Goal: Communication & Community: Answer question/provide support

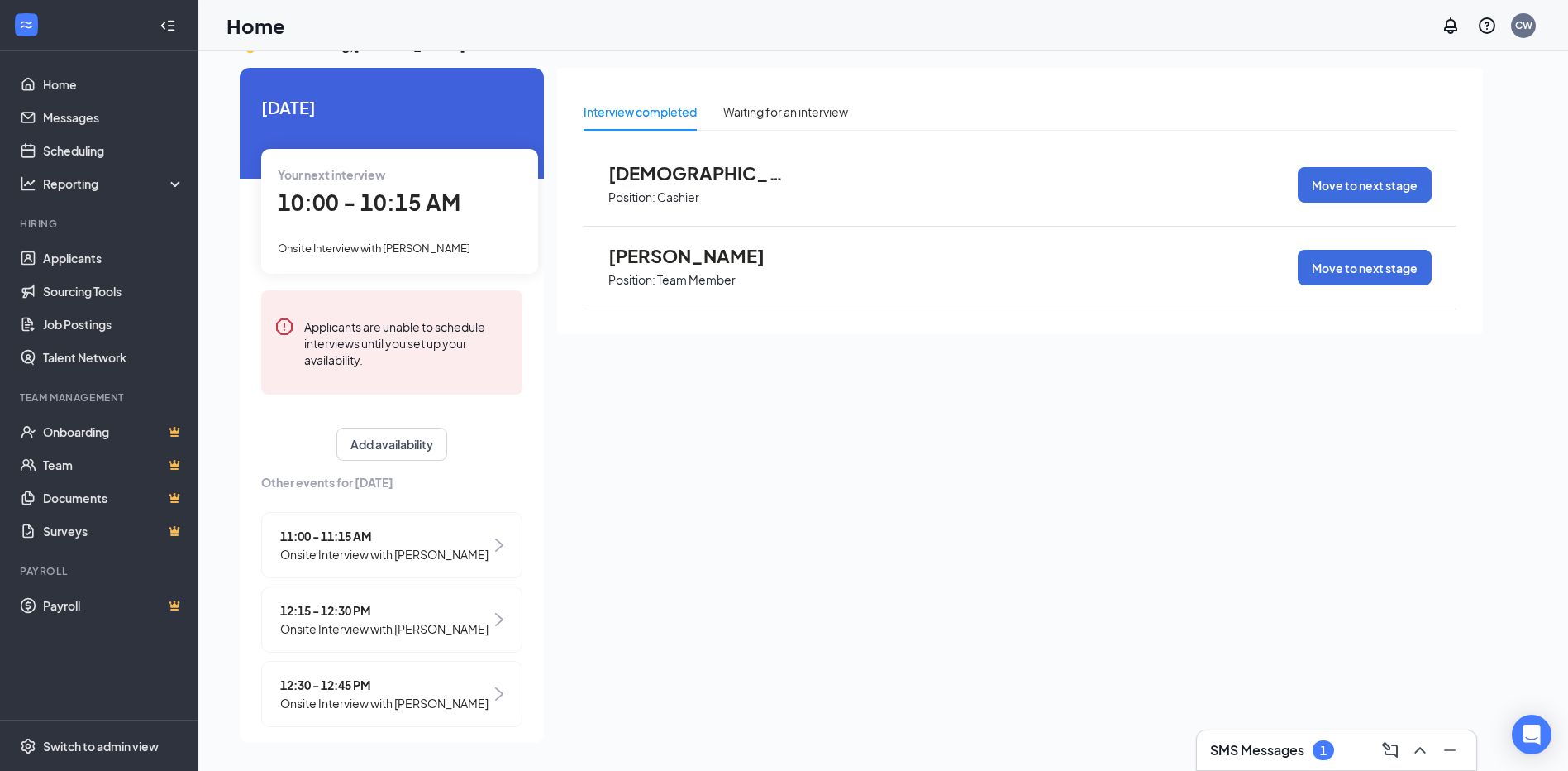
scroll to position [55, 0]
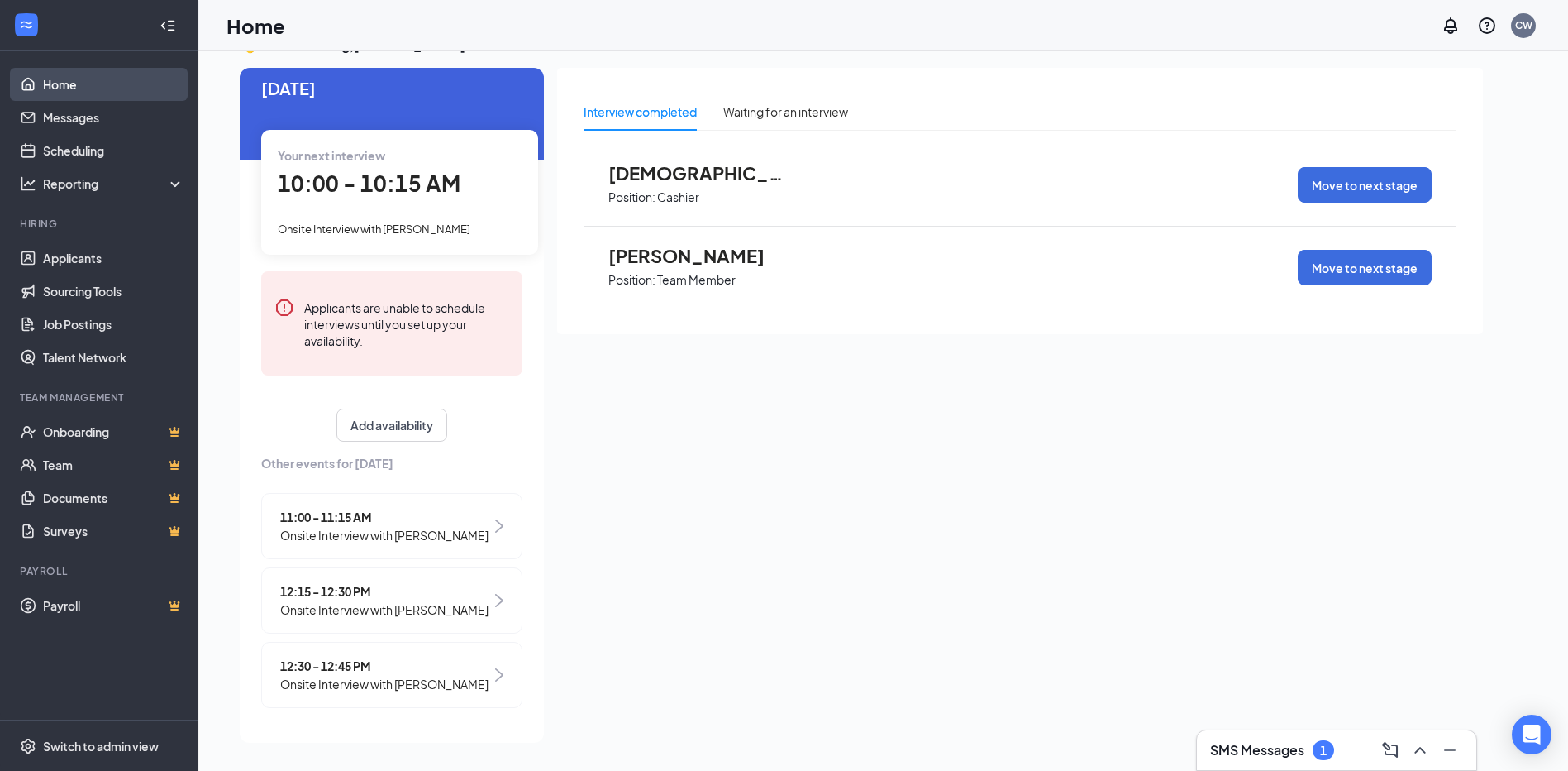
click at [80, 88] on link "Home" at bounding box center [114, 85] width 142 height 33
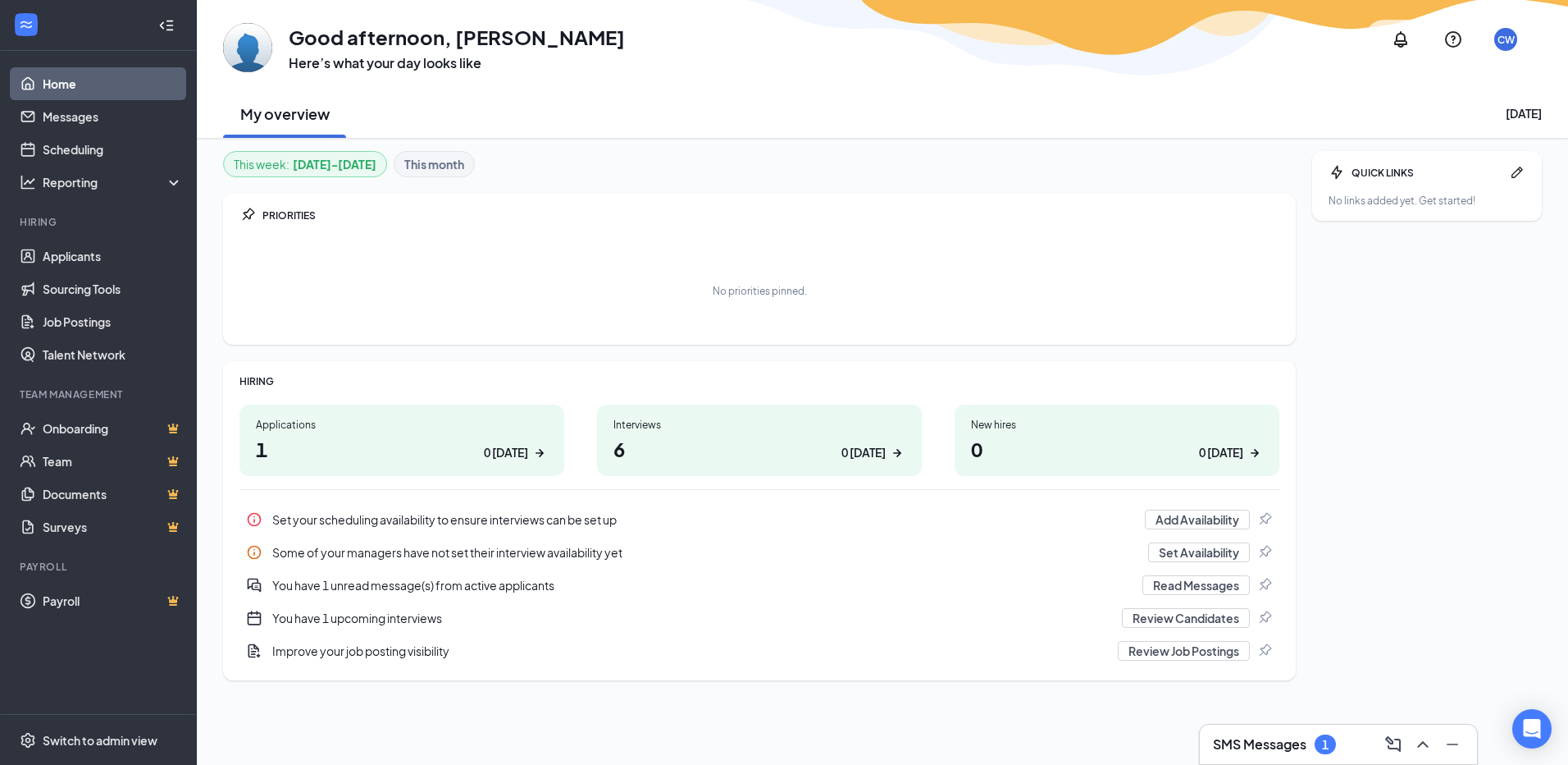
click at [756, 428] on div "Interviews" at bounding box center [759, 424] width 292 height 14
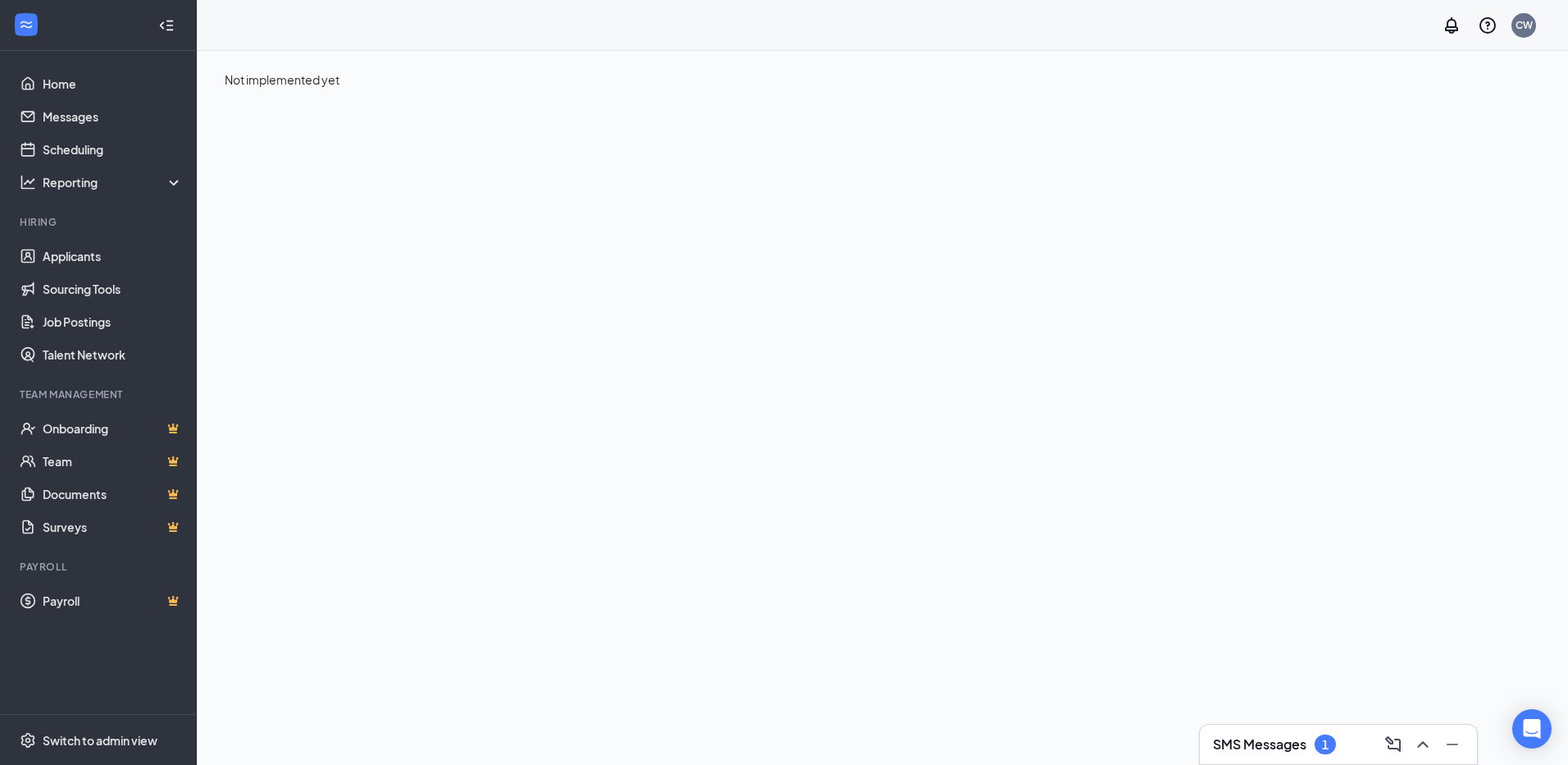
click at [1324, 733] on div "SMS Messages 1" at bounding box center [1338, 743] width 251 height 26
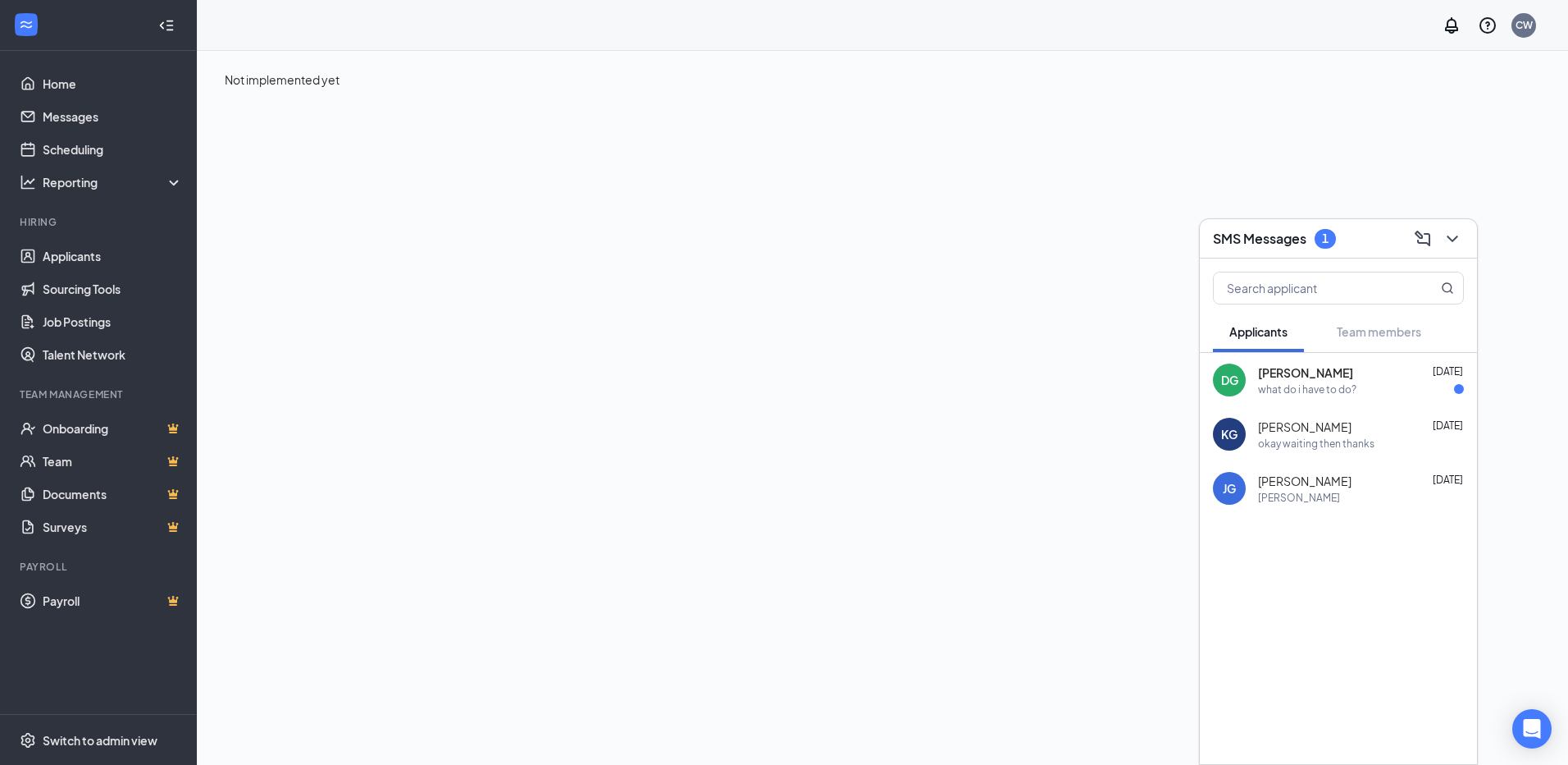
click at [1254, 385] on div "[PERSON_NAME] [DATE] what do i have to do?" at bounding box center [1337, 380] width 277 height 54
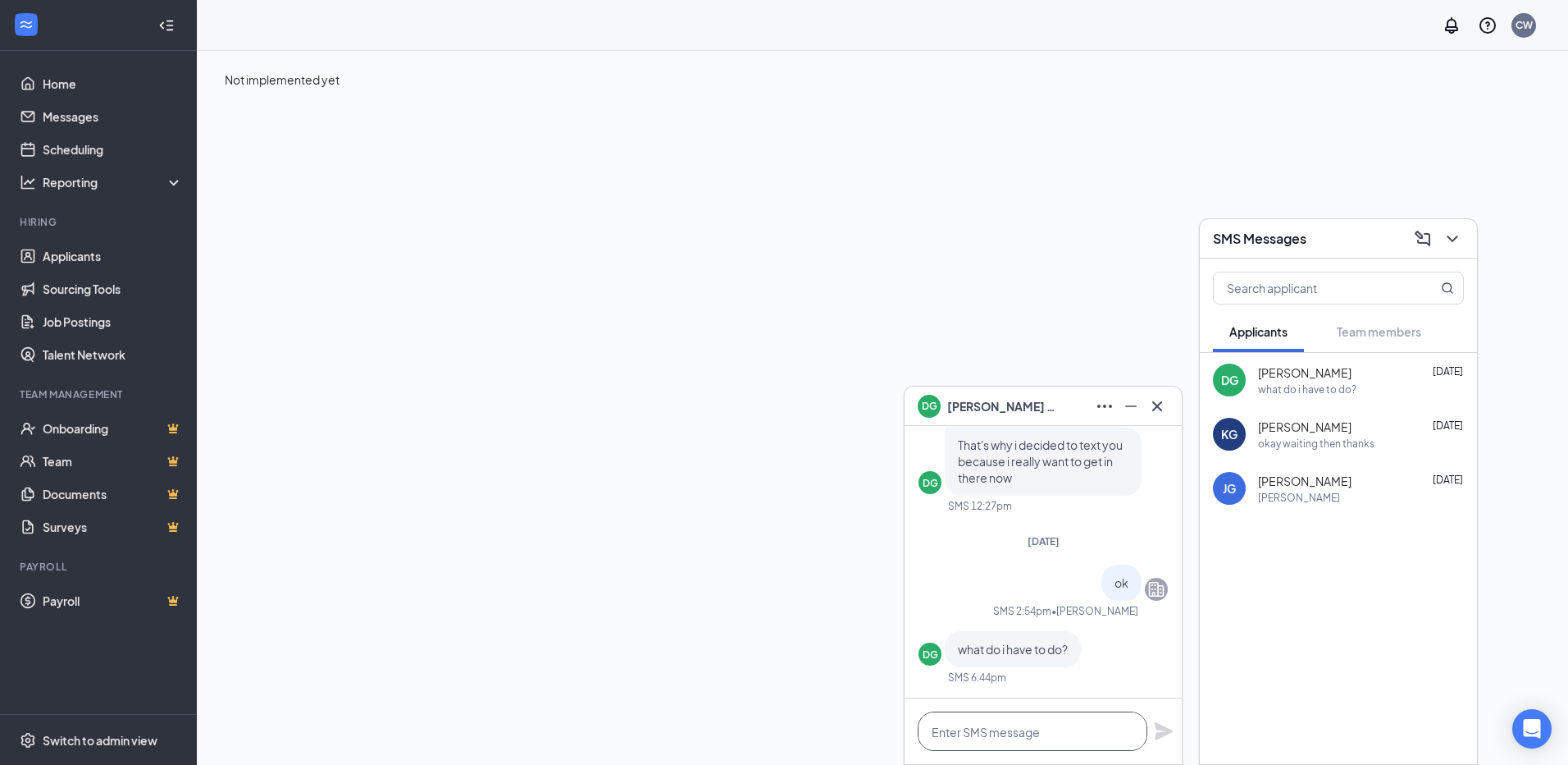
click at [1023, 740] on textarea at bounding box center [1032, 731] width 230 height 40
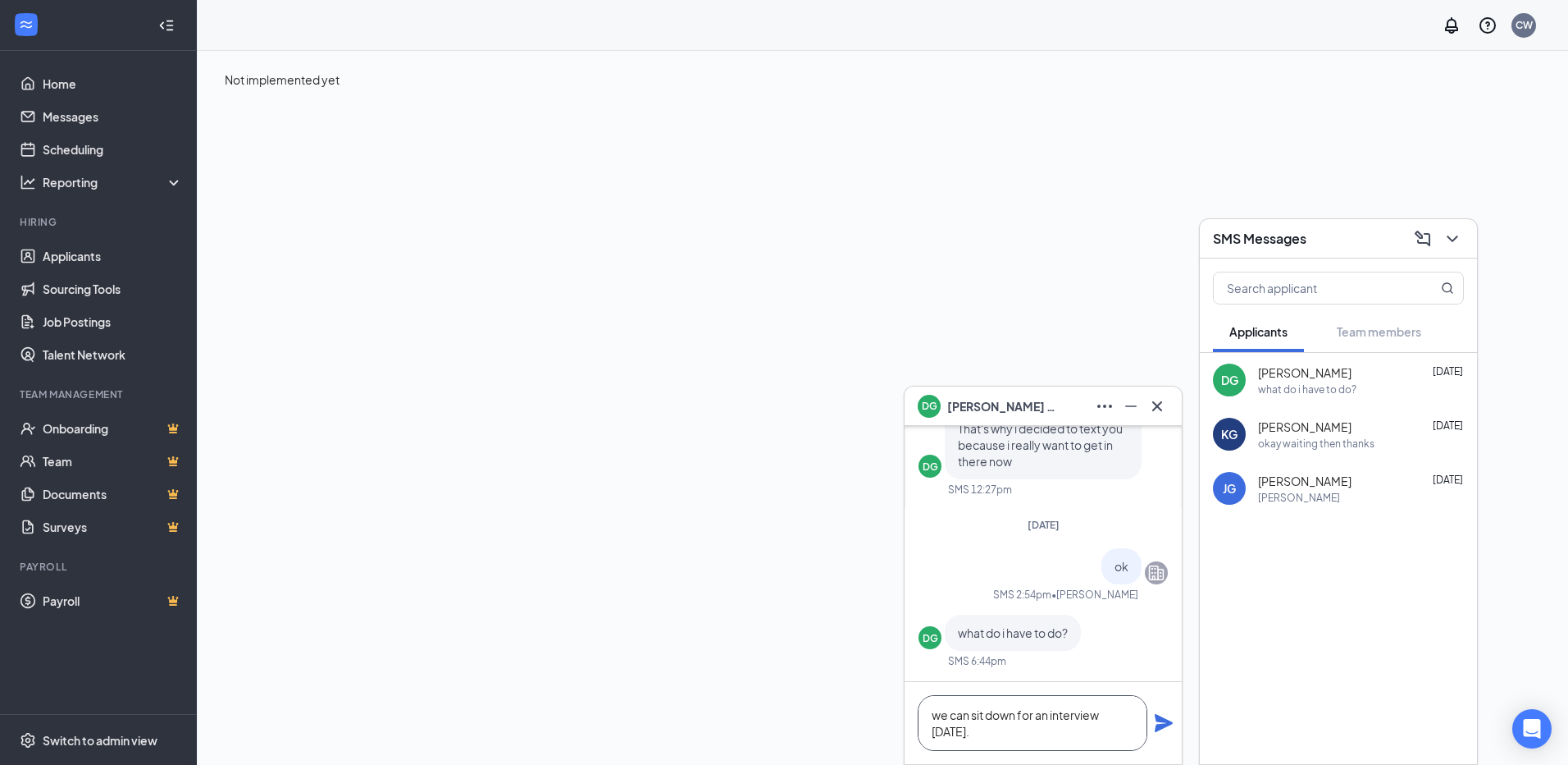
type textarea "we can sit down for an interview [DATE]."
click at [1162, 714] on div "we can sit down for an interview [DATE]." at bounding box center [1042, 723] width 277 height 82
click at [1163, 714] on icon "Plane" at bounding box center [1164, 723] width 20 height 20
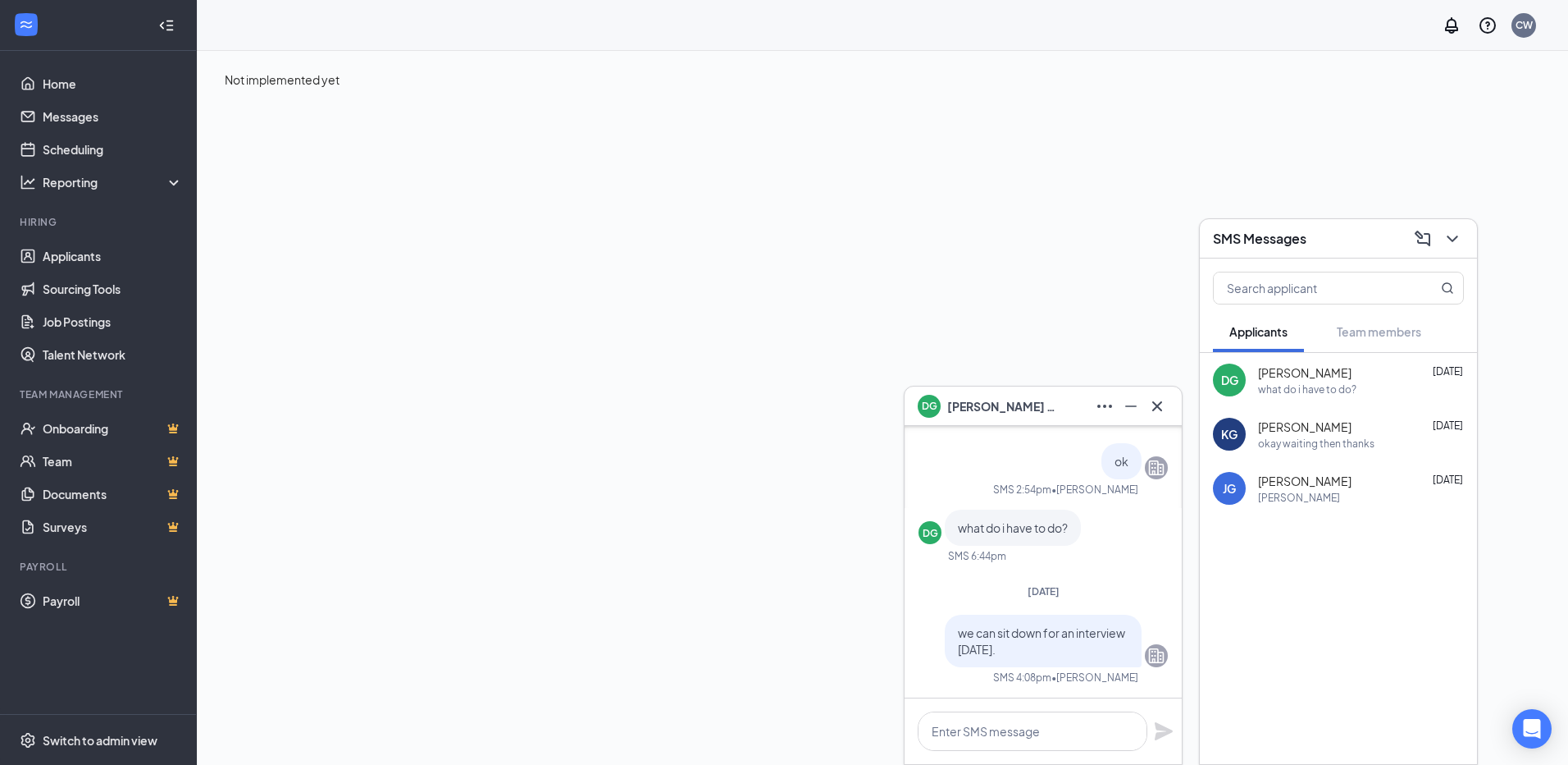
scroll to position [0, 0]
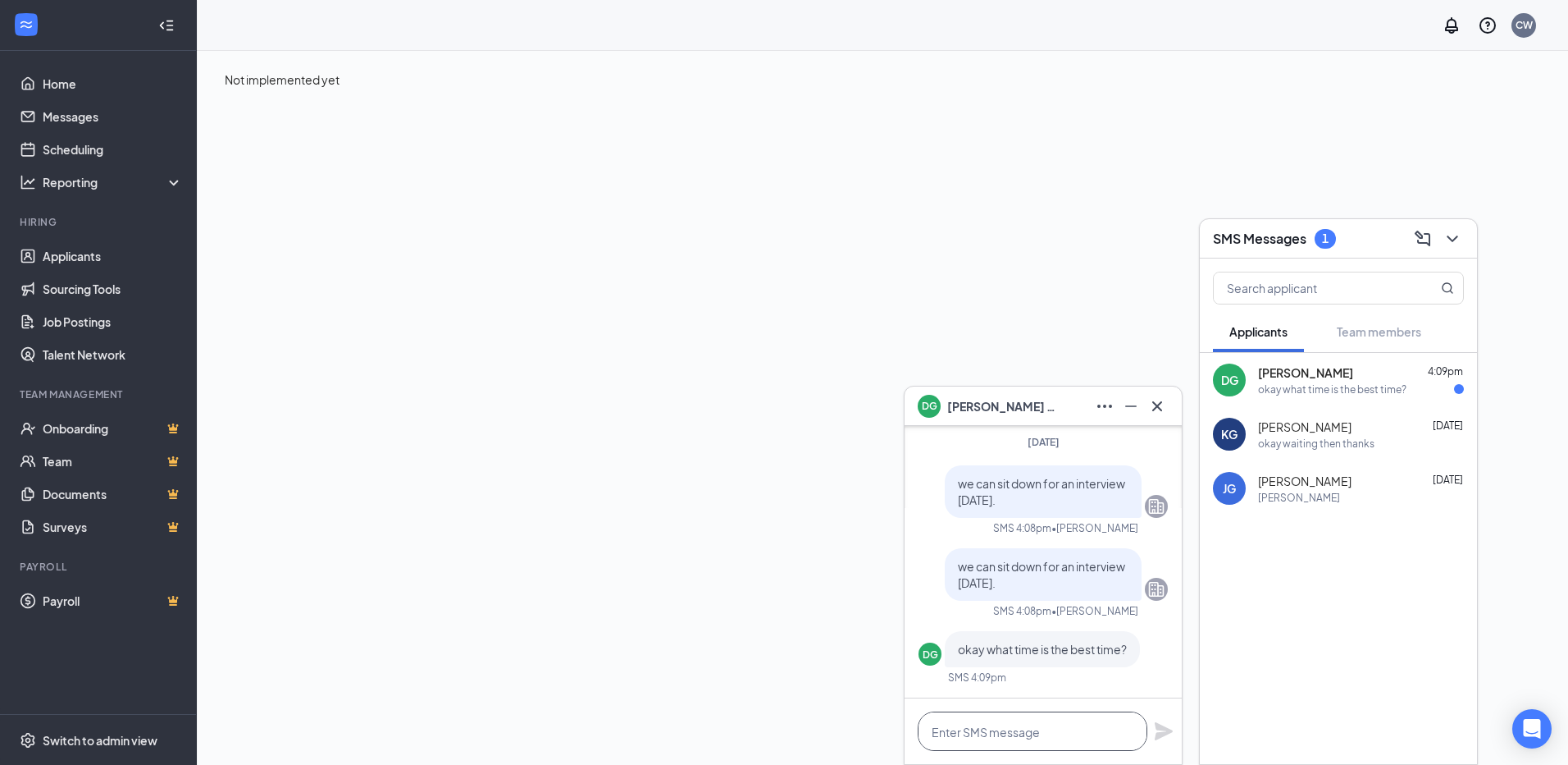
click at [1034, 741] on textarea at bounding box center [1032, 731] width 230 height 40
type textarea "11:30-2:00. any time between those."
click at [1159, 731] on icon "Plane" at bounding box center [1164, 731] width 20 height 20
click at [1252, 385] on div "[PERSON_NAME] 4:11pm Okay thank you" at bounding box center [1337, 380] width 277 height 54
